Goal: Check status: Check status

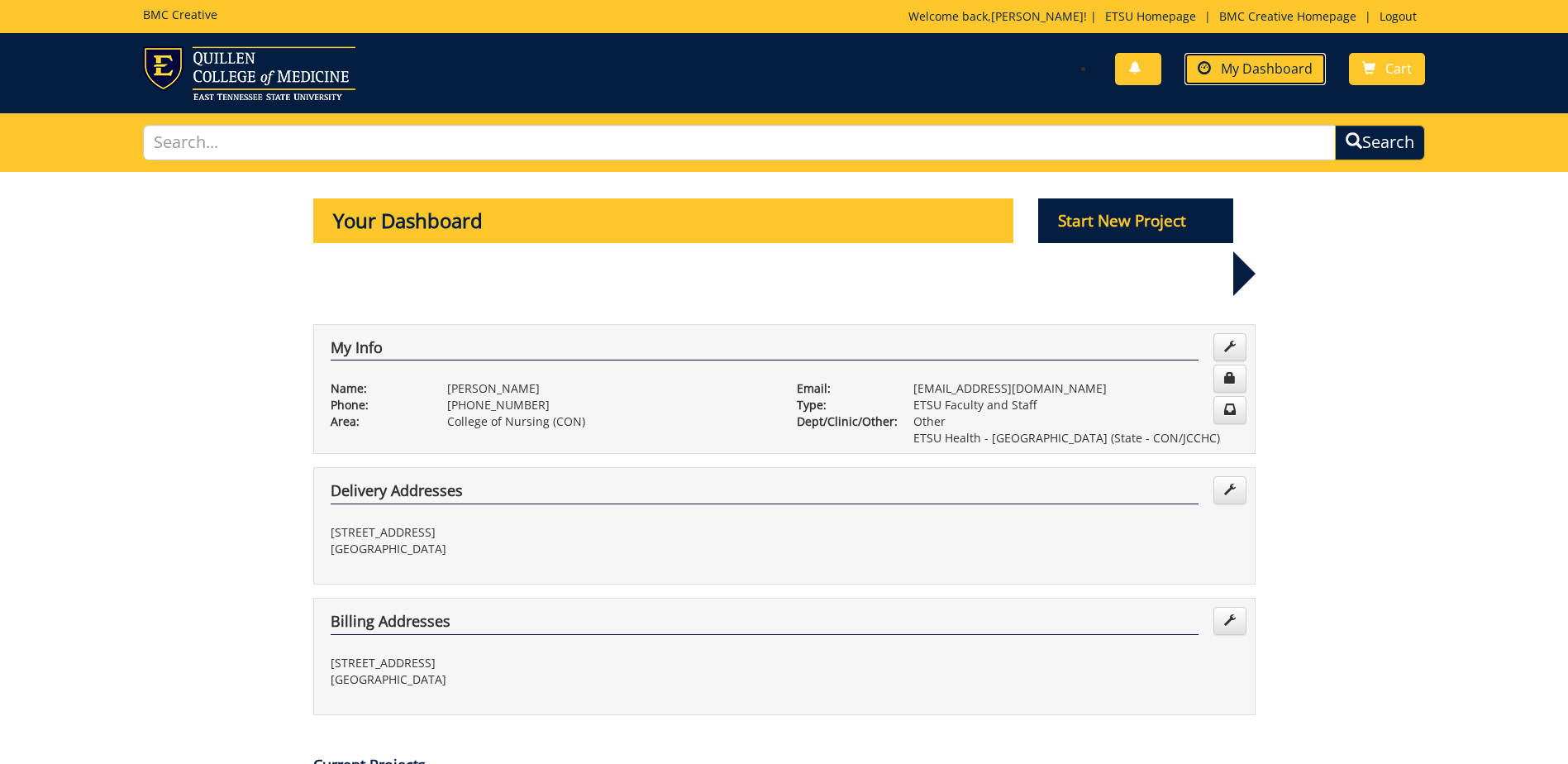
click at [1265, 75] on span "My Dashboard" at bounding box center [1267, 68] width 92 height 18
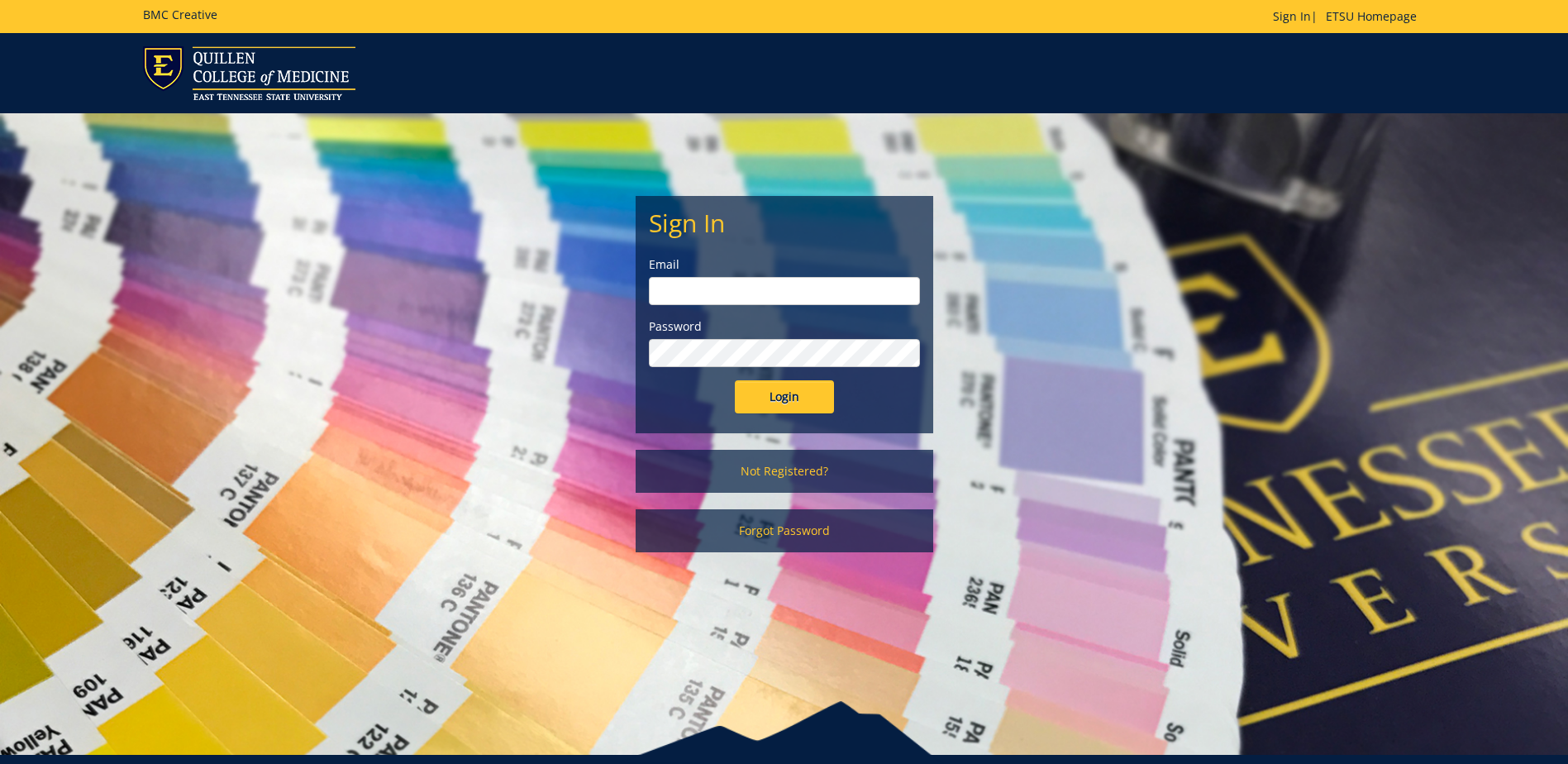
type input "[EMAIL_ADDRESS][DOMAIN_NAME]"
click at [807, 404] on input "Login" at bounding box center [784, 396] width 99 height 33
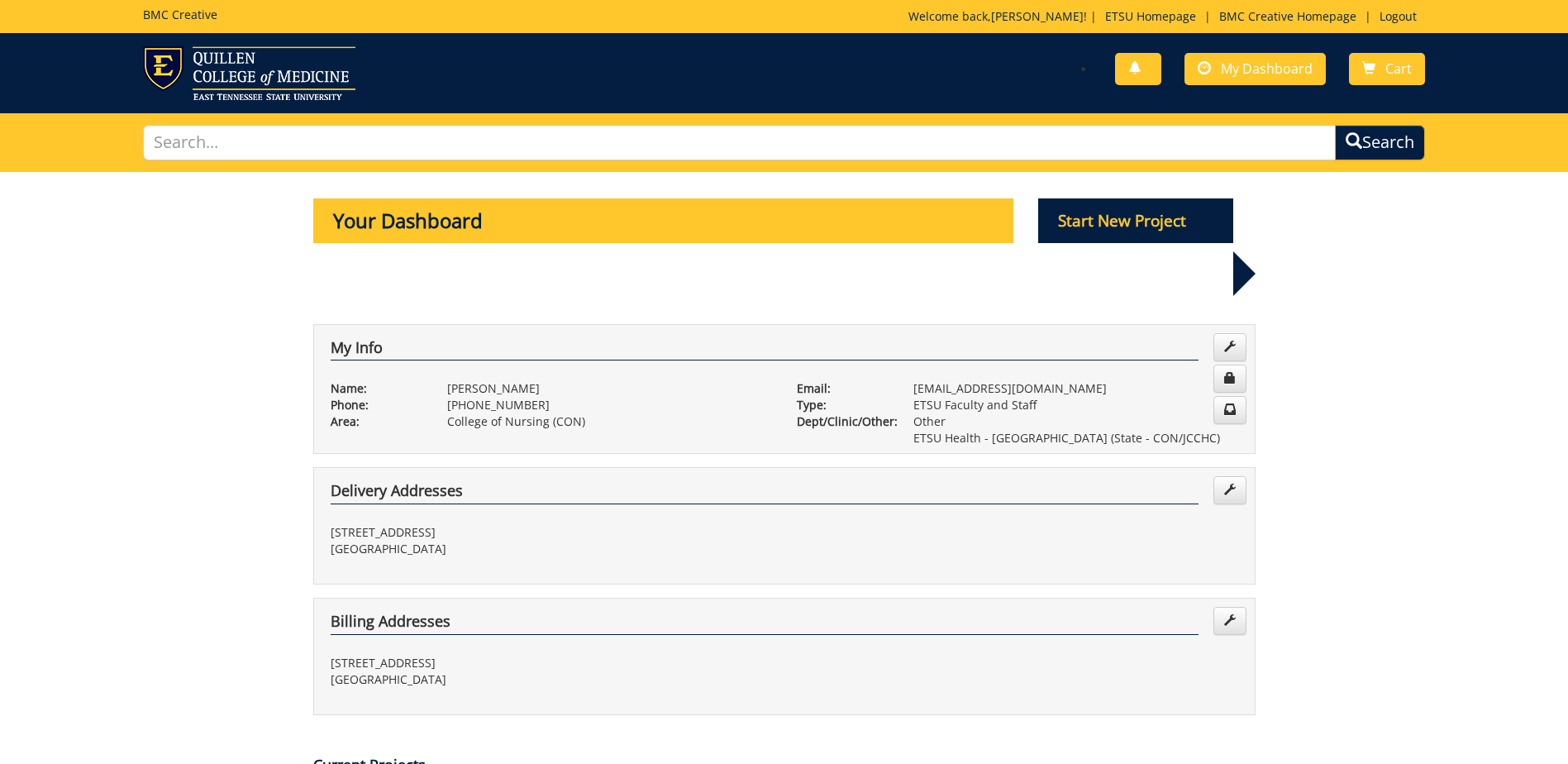
scroll to position [413, 0]
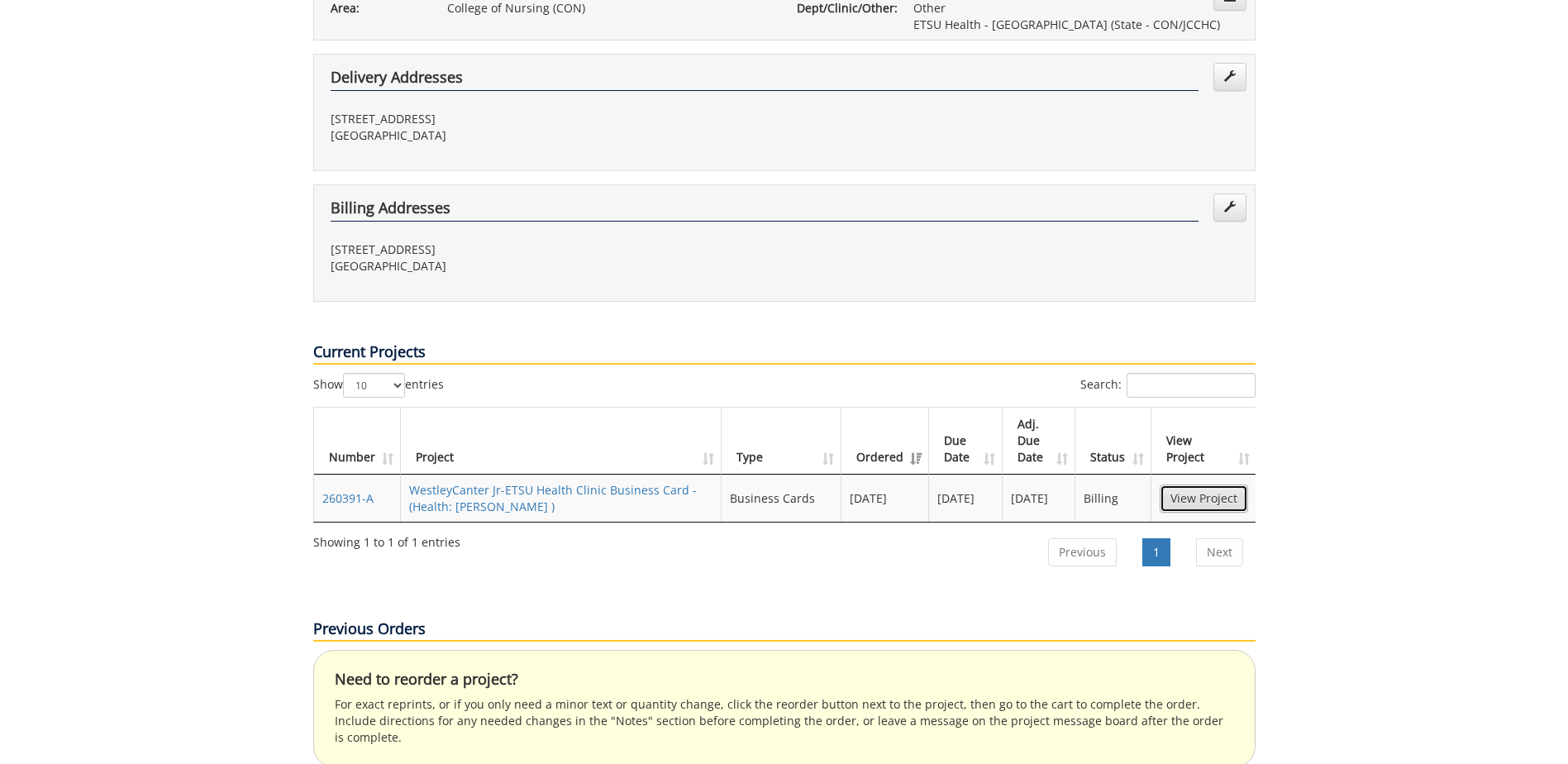
click at [1225, 484] on link "View Project" at bounding box center [1204, 498] width 89 height 28
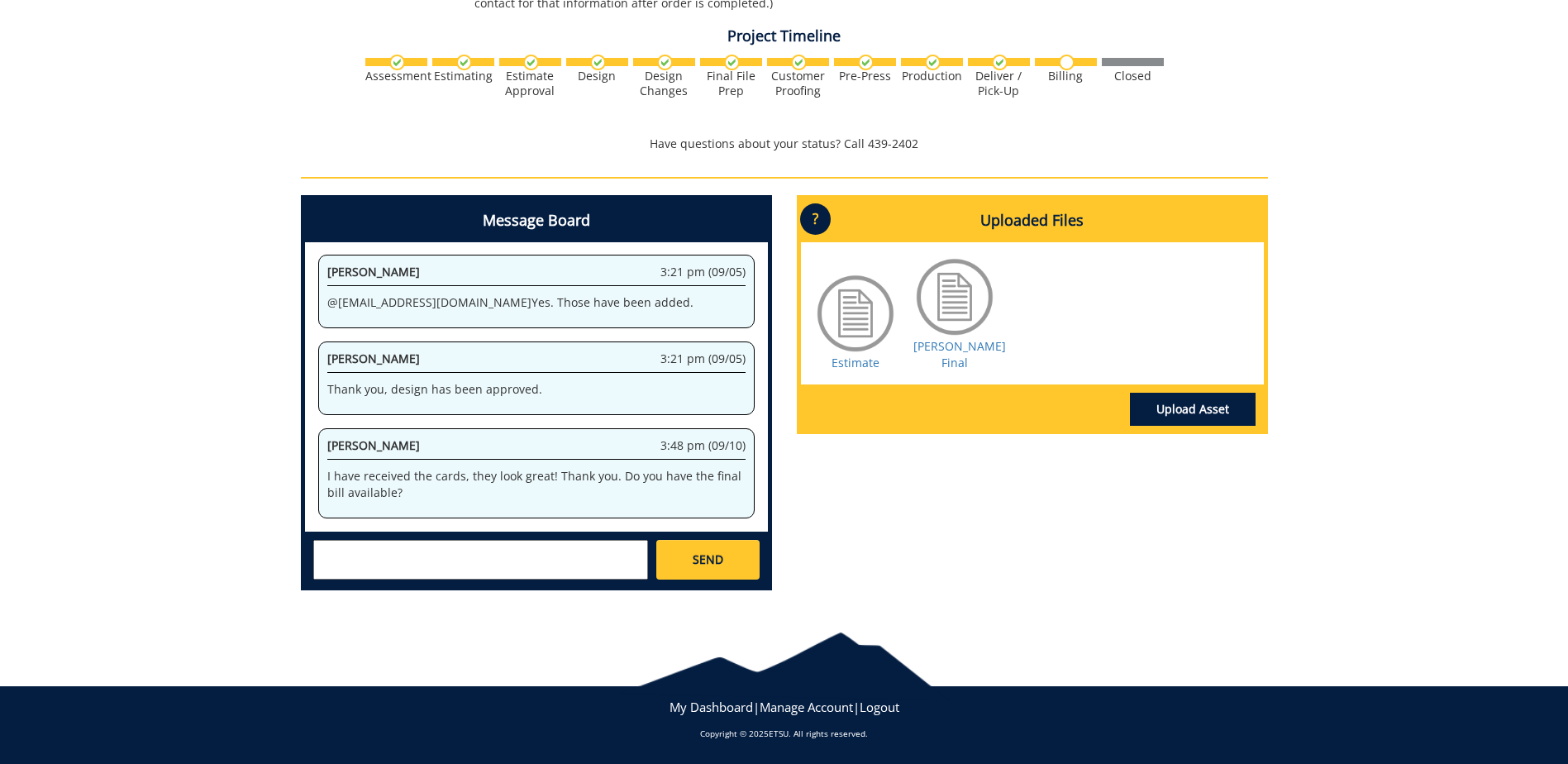
scroll to position [780, 0]
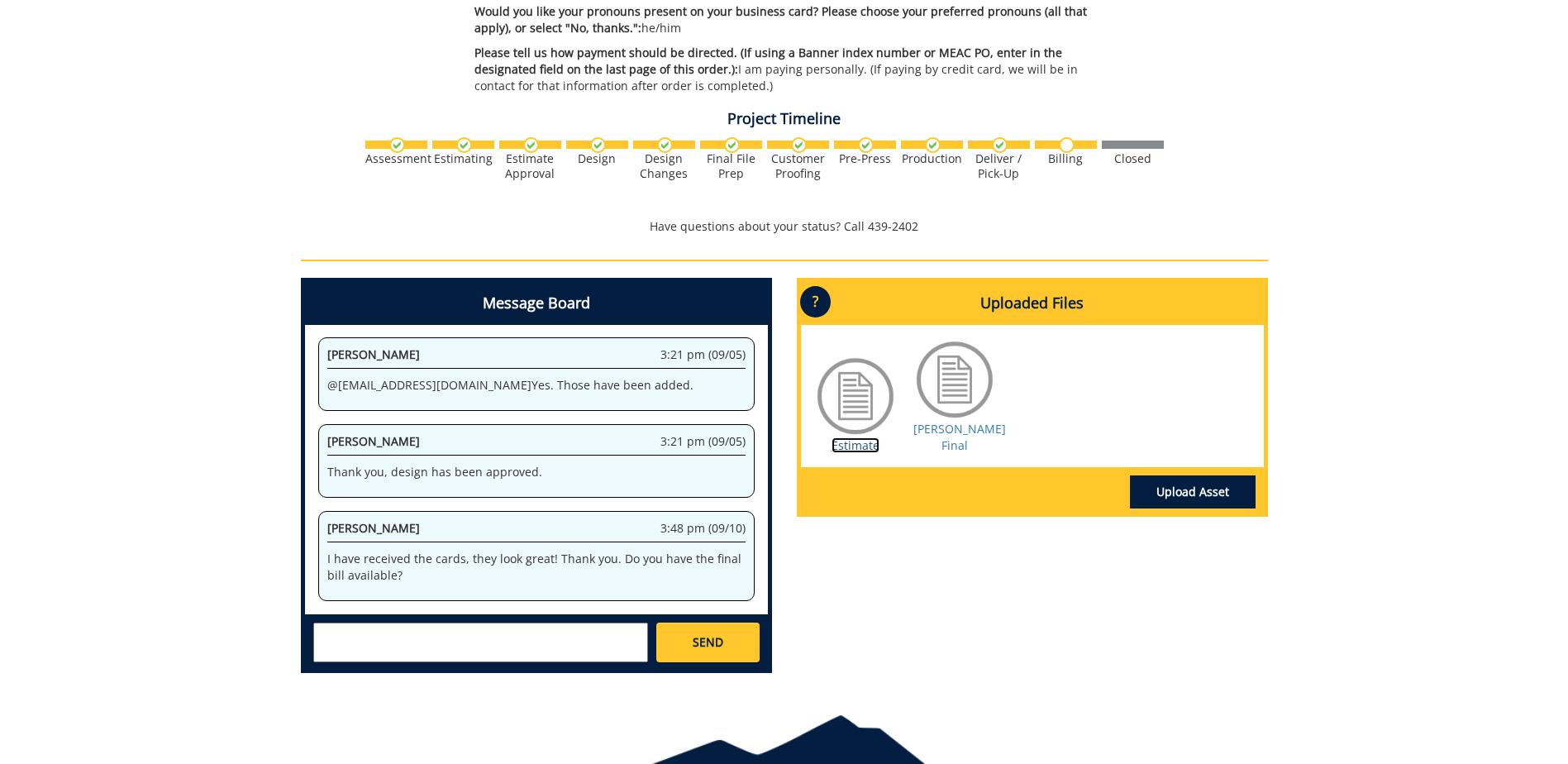
click at [848, 437] on link "Estimate" at bounding box center [856, 445] width 48 height 16
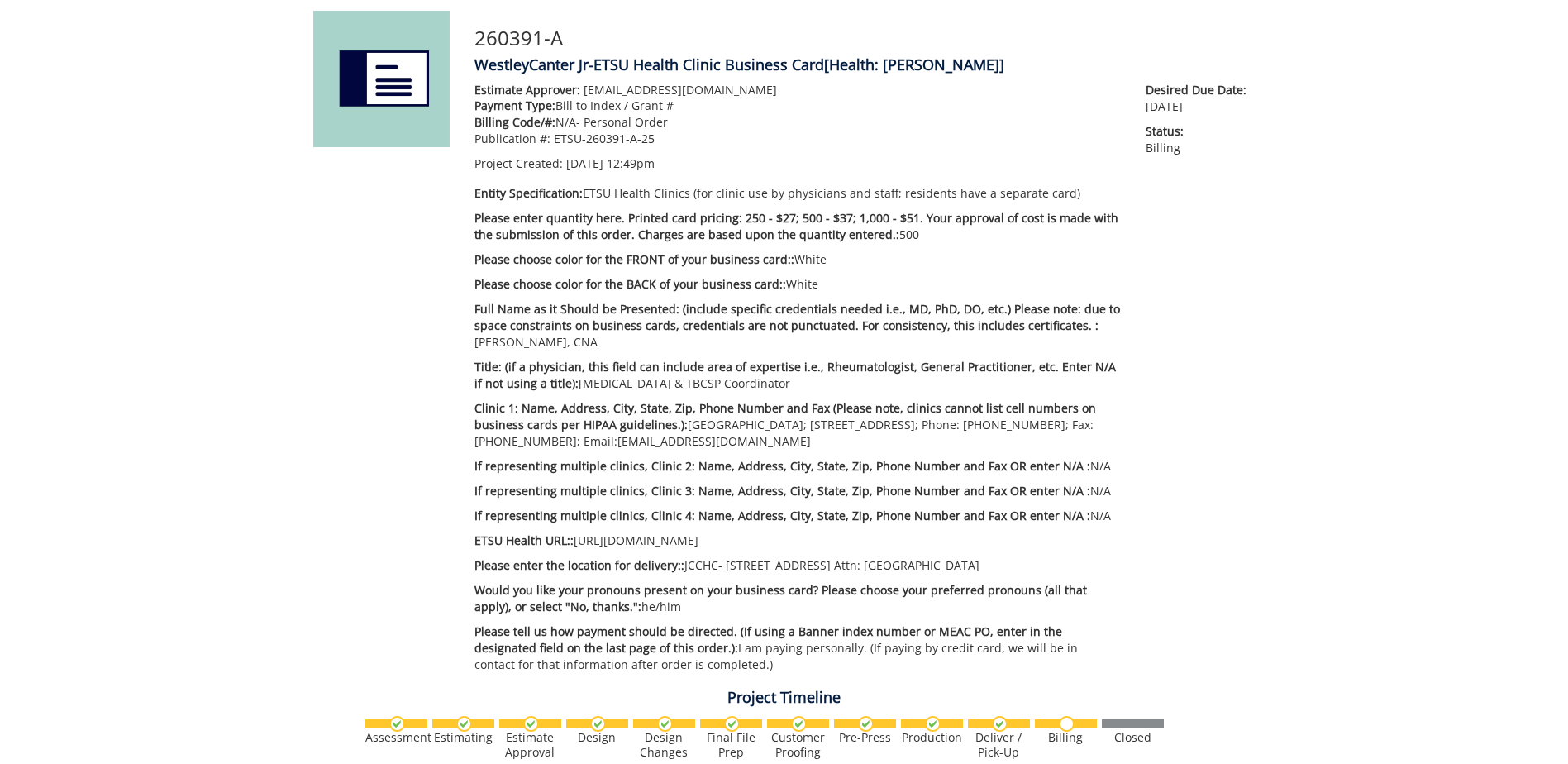
scroll to position [0, 0]
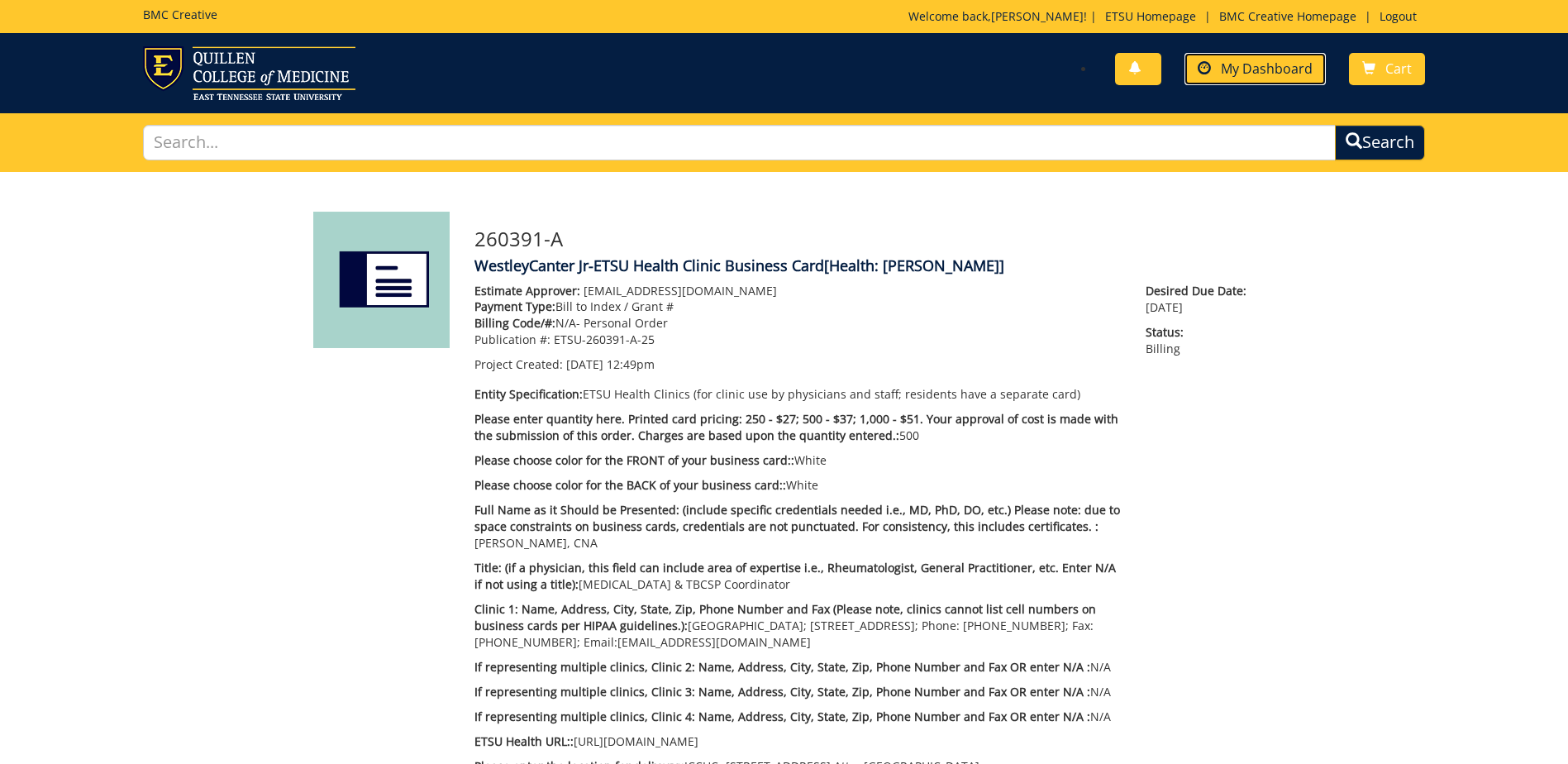
click at [1288, 75] on span "My Dashboard" at bounding box center [1267, 68] width 92 height 18
